Goal: Check status: Check status

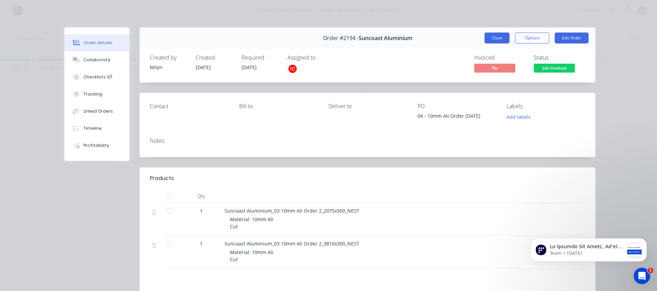
click at [490, 38] on button "Close" at bounding box center [497, 38] width 25 height 11
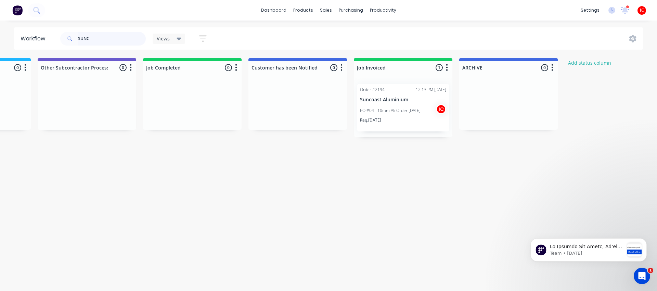
drag, startPoint x: 107, startPoint y: 38, endPoint x: 34, endPoint y: 36, distance: 73.6
click at [34, 36] on header "Workflow SUNC Views Save new view None (Default) edit [PERSON_NAME] edit [PERSO…" at bounding box center [329, 38] width 630 height 22
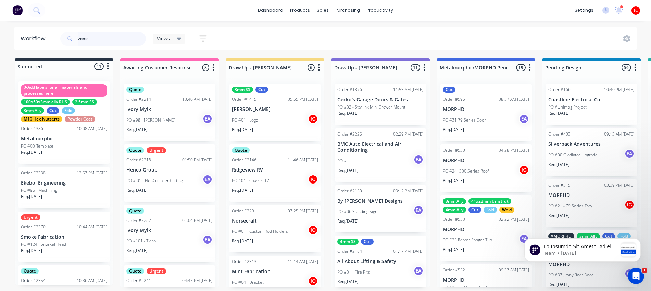
click at [118, 36] on input "zone" at bounding box center [112, 39] width 68 height 14
drag, startPoint x: 121, startPoint y: 37, endPoint x: 28, endPoint y: 37, distance: 93.1
click at [28, 37] on header "Workflow zone Views Save new view None (Default) edit [PERSON_NAME] edit [PERSO…" at bounding box center [326, 38] width 624 height 22
type input "358"
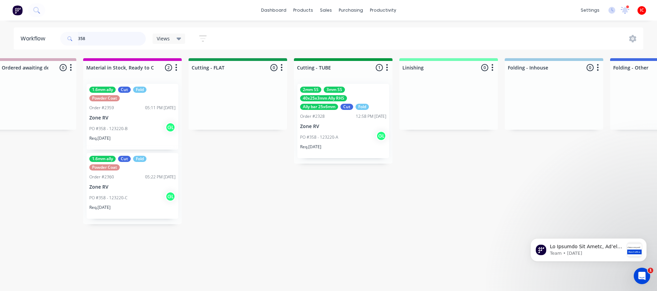
scroll to position [0, 1183]
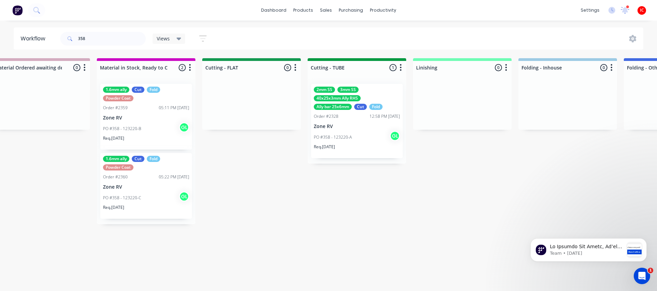
click at [369, 138] on div "PO #358 - 123220-A GL" at bounding box center [357, 137] width 86 height 13
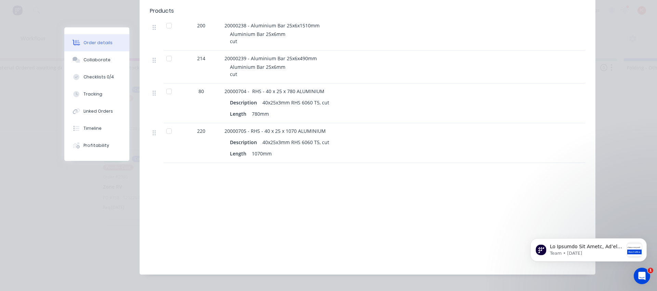
scroll to position [214, 0]
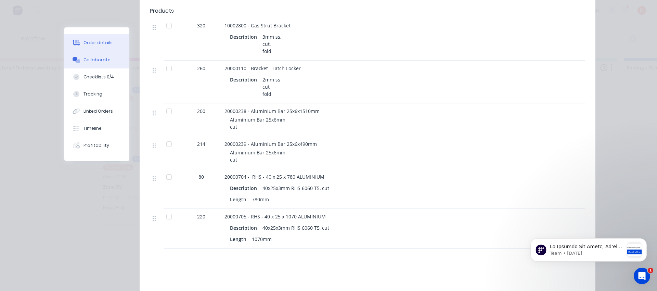
click at [111, 61] on button "Collaborate" at bounding box center [96, 59] width 65 height 17
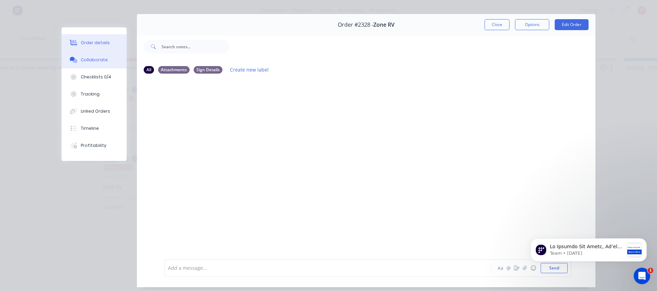
scroll to position [0, 0]
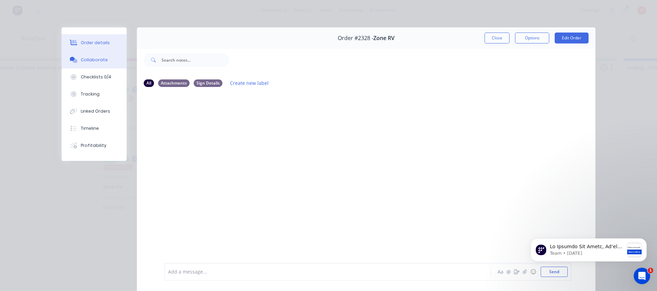
click at [84, 46] on button "Order details" at bounding box center [94, 42] width 65 height 17
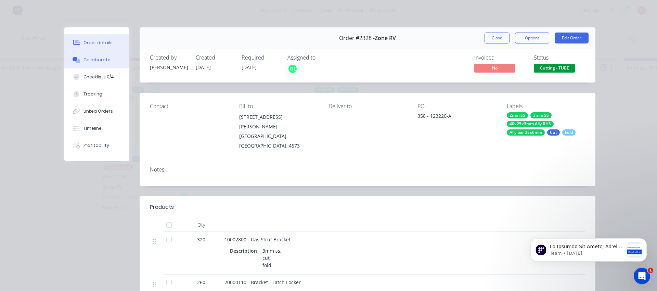
click at [87, 57] on div "Collaborate" at bounding box center [97, 60] width 27 height 6
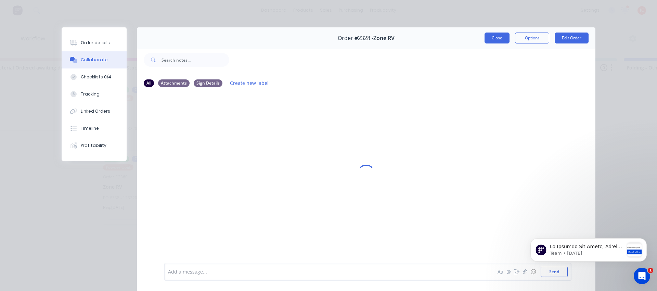
click at [489, 40] on button "Close" at bounding box center [497, 38] width 25 height 11
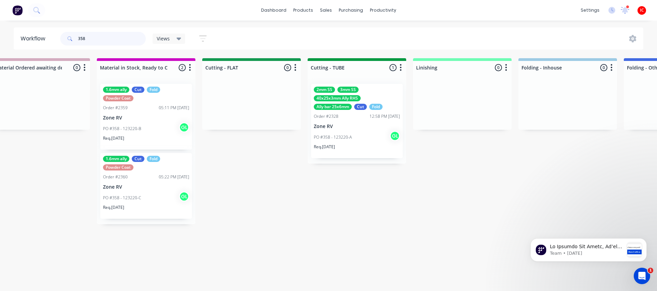
drag, startPoint x: 107, startPoint y: 36, endPoint x: 0, endPoint y: 31, distance: 107.6
click at [0, 31] on div "Workflow 358 Views Save new view None (Default) edit [PERSON_NAME] edit [PERSON…" at bounding box center [328, 38] width 657 height 22
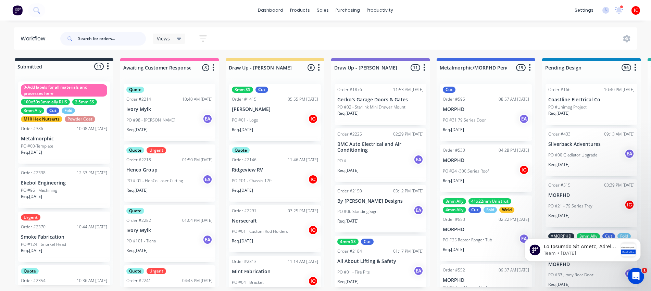
click at [118, 40] on input "text" at bounding box center [112, 39] width 68 height 14
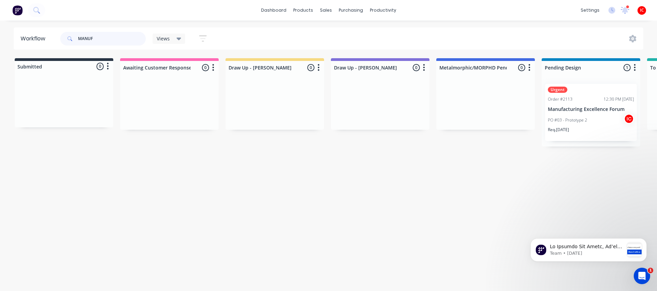
scroll to position [0, 723]
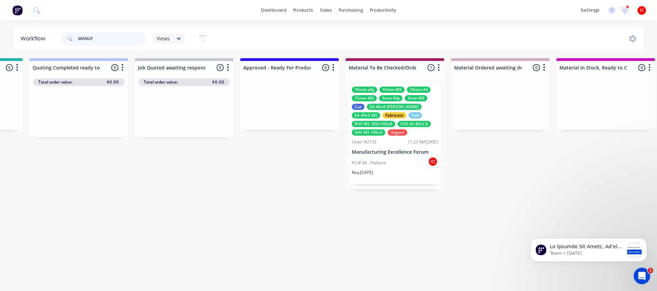
type input "MANUF"
click at [388, 155] on p "Manufacturing Excellence Forum" at bounding box center [395, 152] width 86 height 6
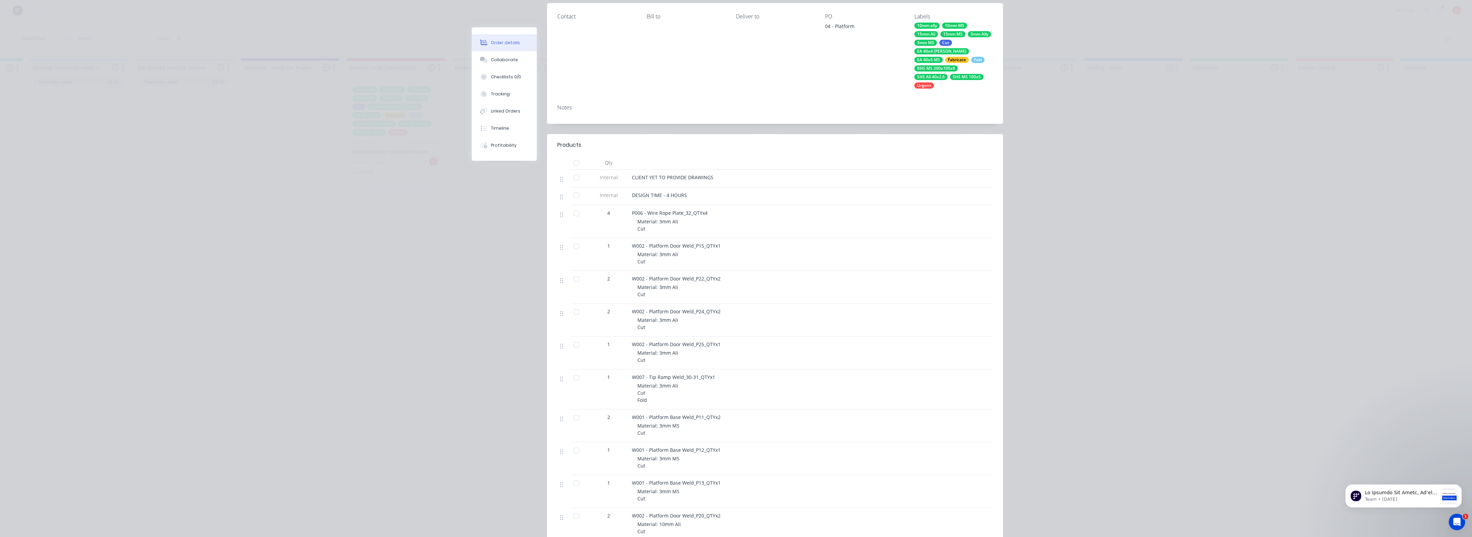
scroll to position [0, 0]
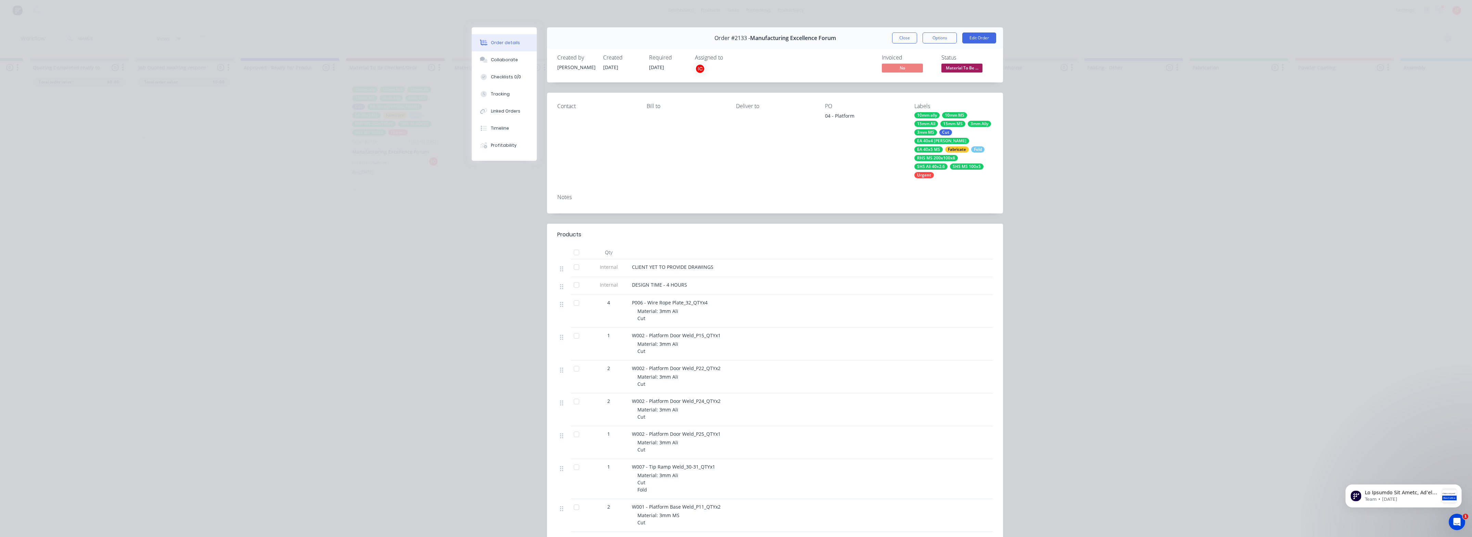
click at [254, 258] on div "Order details Collaborate Checklists 0/0 Tracking Linked Orders Timeline Profit…" at bounding box center [736, 268] width 1472 height 537
drag, startPoint x: 319, startPoint y: 26, endPoint x: 354, endPoint y: 27, distance: 35.3
click at [319, 26] on div "Order details Collaborate Checklists 0/0 Tracking Linked Orders Timeline Profit…" at bounding box center [736, 268] width 1472 height 537
click at [376, 9] on div "Order details Collaborate Checklists 0/0 Tracking Linked Orders Timeline Profit…" at bounding box center [736, 268] width 1472 height 537
click at [418, 7] on div "Order details Collaborate Checklists 0/0 Tracking Linked Orders Timeline Profit…" at bounding box center [736, 268] width 1472 height 537
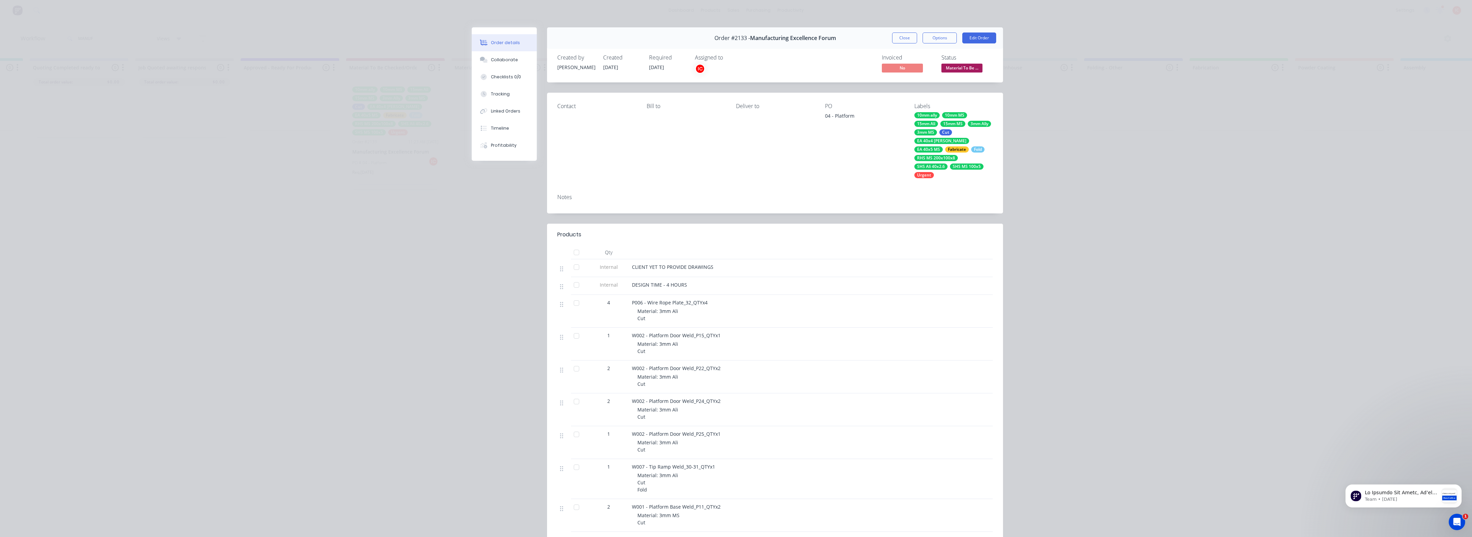
click at [382, 16] on div "Order details Collaborate Checklists 0/0 Tracking Linked Orders Timeline Profit…" at bounding box center [736, 268] width 1472 height 537
click at [385, 25] on div "Order details Collaborate Checklists 0/0 Tracking Linked Orders Timeline Profit…" at bounding box center [736, 268] width 1472 height 537
click at [411, 10] on div "Order details Collaborate Checklists 0/0 Tracking Linked Orders Timeline Profit…" at bounding box center [736, 268] width 1472 height 537
